Goal: Transaction & Acquisition: Purchase product/service

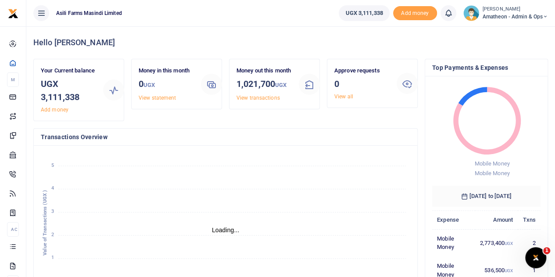
scroll to position [7, 7]
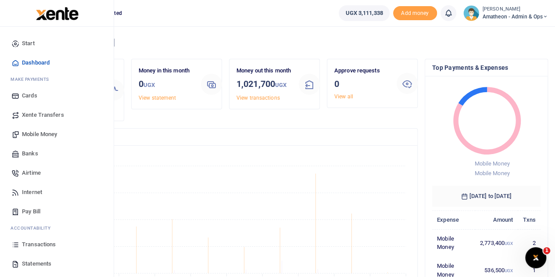
click at [35, 133] on span "Mobile Money" at bounding box center [39, 134] width 35 height 9
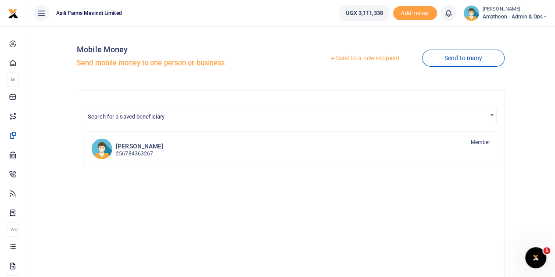
click at [366, 61] on link "Send to a new recipient" at bounding box center [364, 58] width 114 height 16
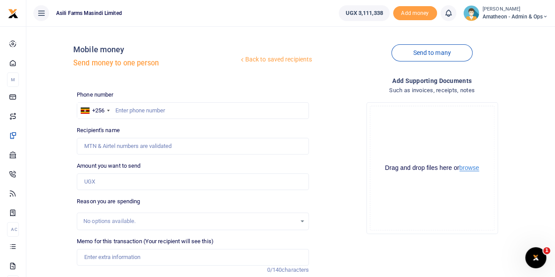
click at [471, 170] on button "browse" at bounding box center [469, 167] width 20 height 7
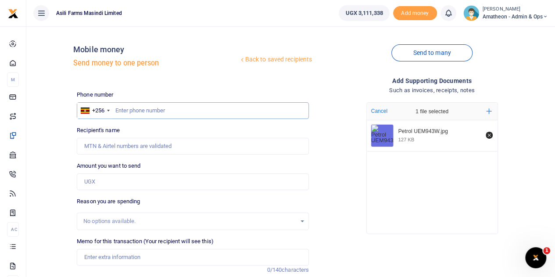
click at [156, 110] on input "text" at bounding box center [193, 110] width 232 height 17
type input "779679369"
type input "[PERSON_NAME]"
type input "779679369"
click at [103, 181] on input "Amount you want to send" at bounding box center [193, 181] width 232 height 17
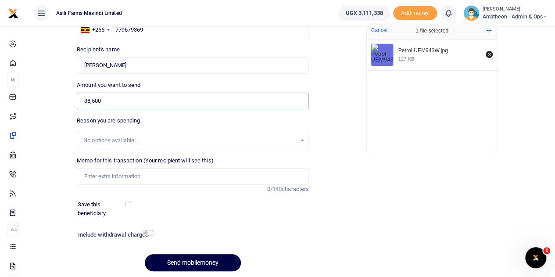
scroll to position [88, 0]
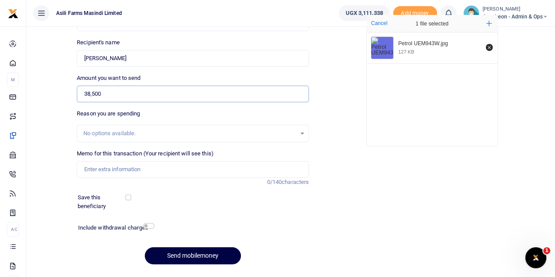
type input "38,500"
click at [111, 169] on input "Memo for this transaction (Your recipient will see this)" at bounding box center [193, 169] width 232 height 17
type input "Petrol 7Ltrs for security officer daily supervision of [GEOGRAPHIC_DATA] fields"
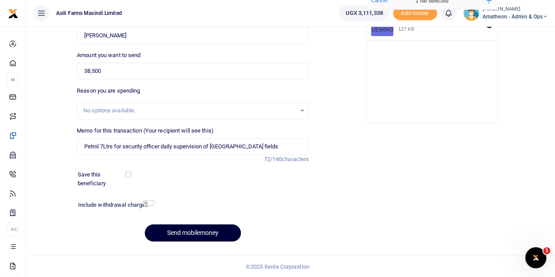
click at [193, 228] on button "Send mobilemoney" at bounding box center [193, 232] width 96 height 17
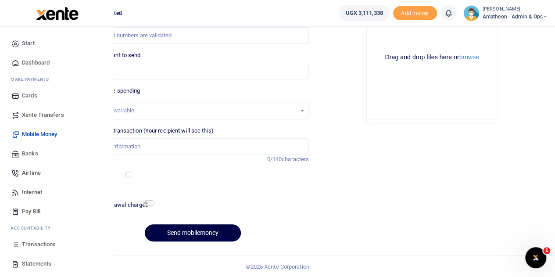
click at [27, 243] on span "Transactions" at bounding box center [39, 244] width 34 height 9
